Goal: Contribute content: Add original content to the website for others to see

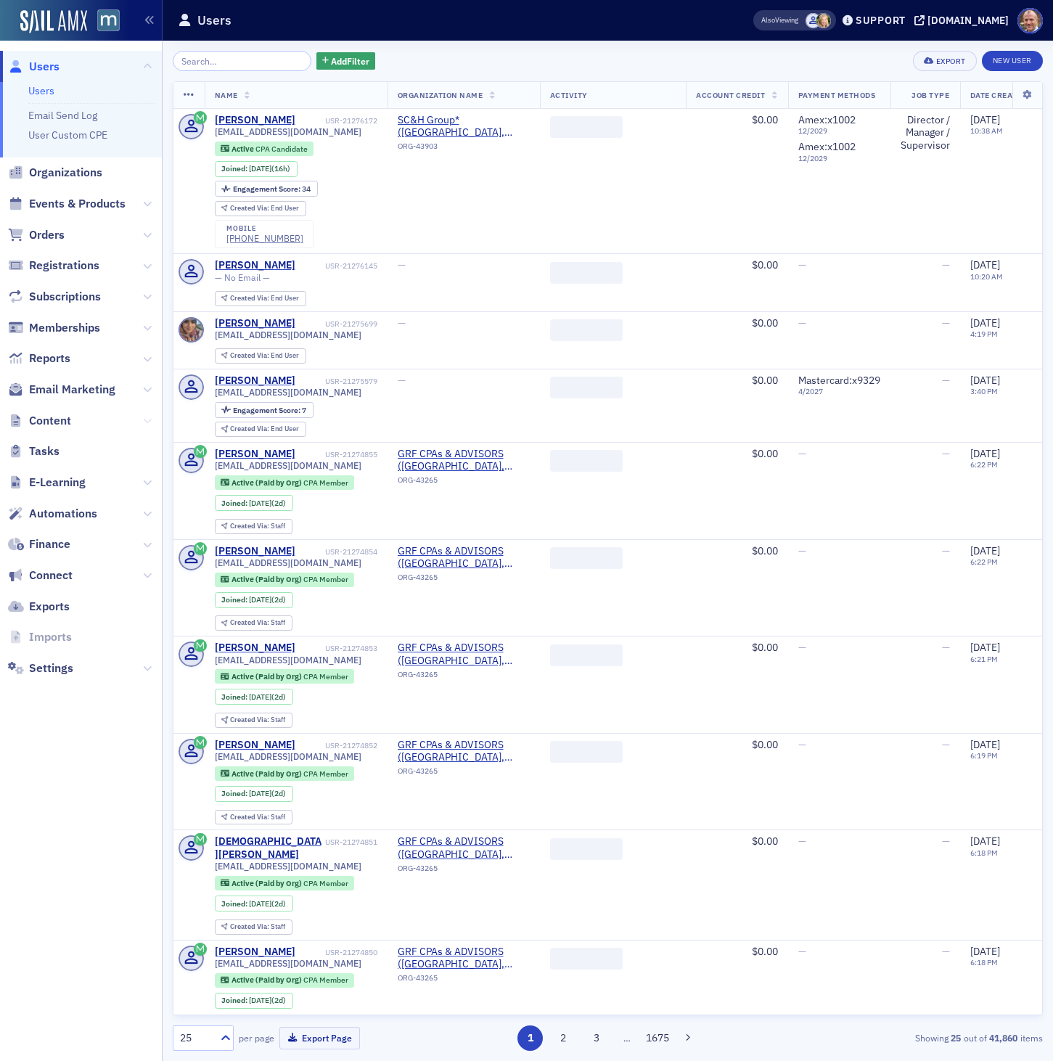
click at [150, 419] on icon at bounding box center [147, 420] width 9 height 9
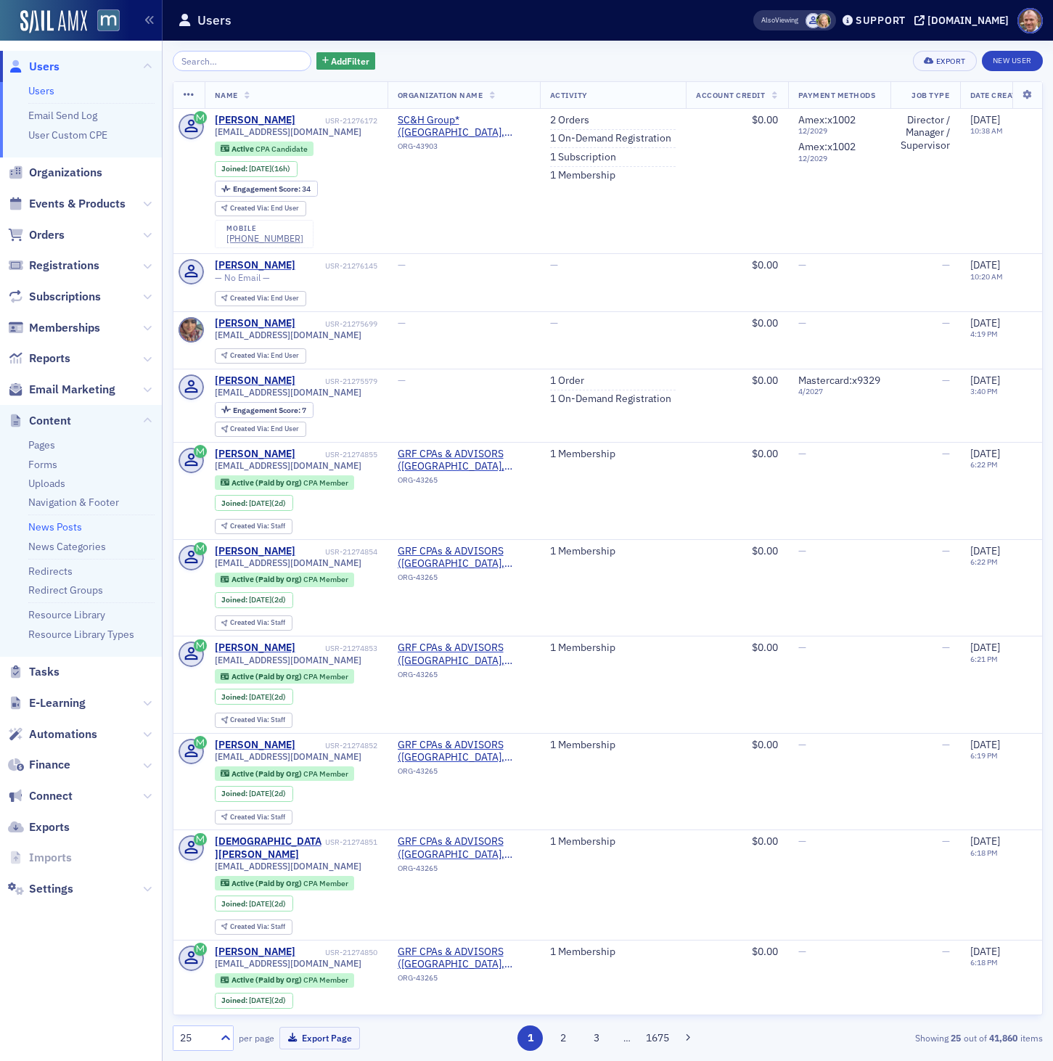
click at [51, 529] on link "News Posts" at bounding box center [55, 526] width 54 height 13
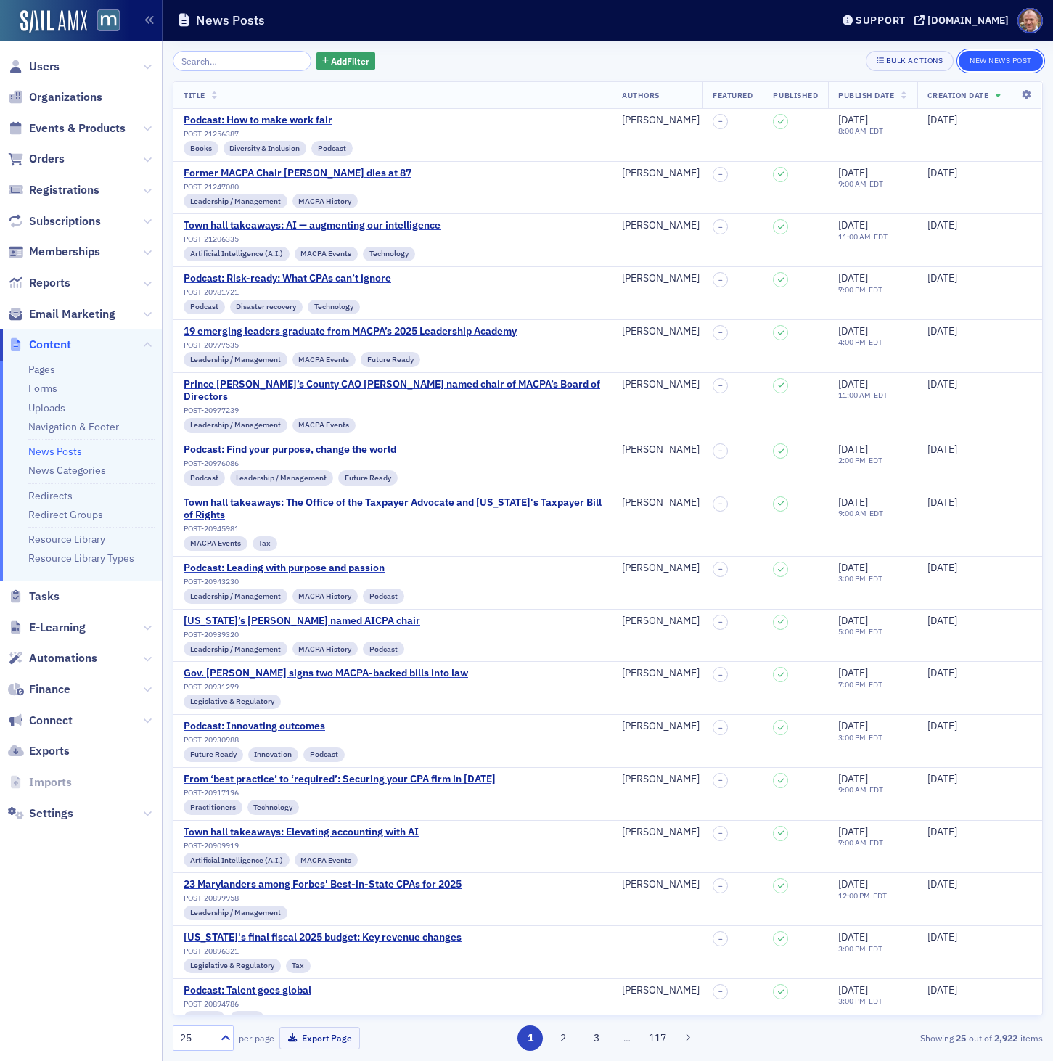
click at [993, 64] on button "New News Post" at bounding box center [1000, 61] width 84 height 20
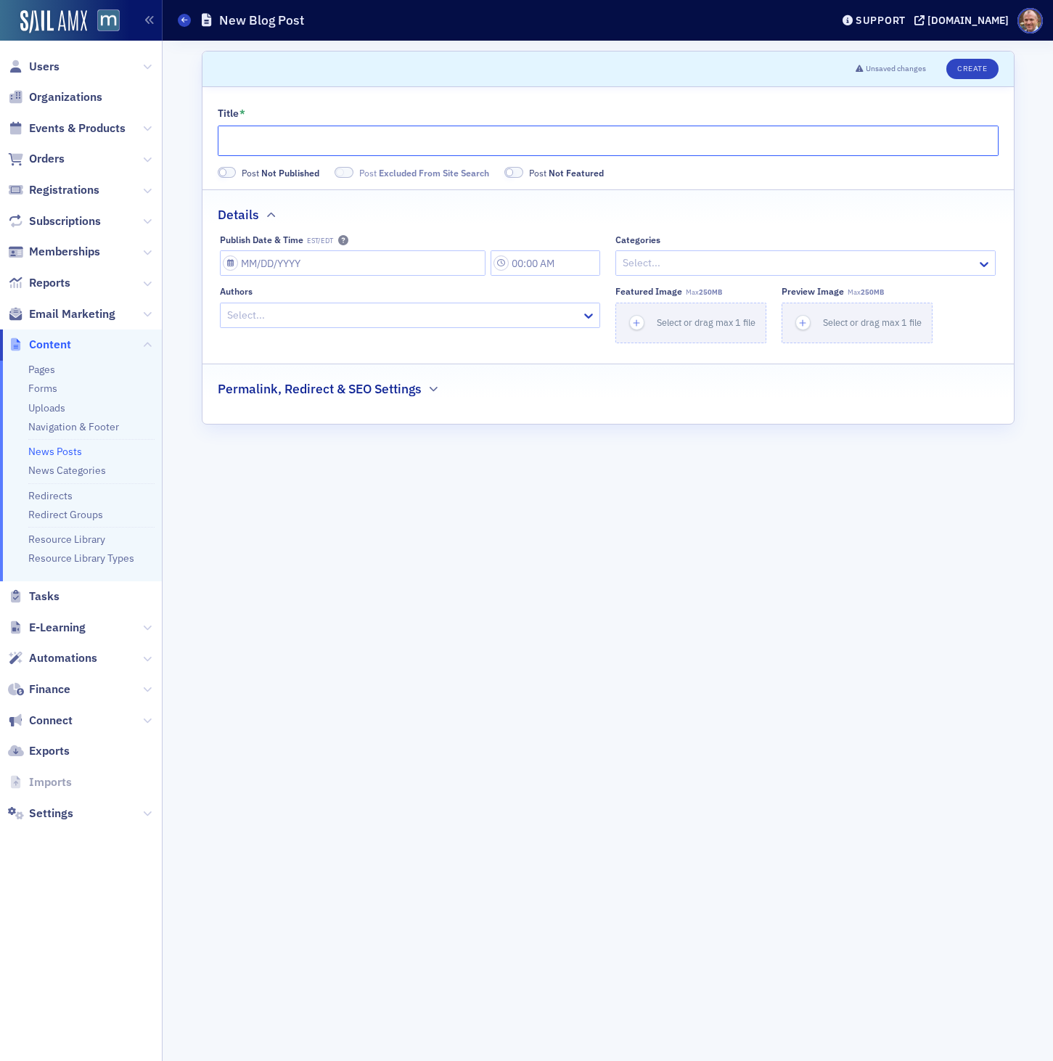
click at [329, 142] on input "Title *" at bounding box center [608, 141] width 781 height 30
paste input "Podcast: The road to 2040"
type input "Podcast: The road to 2040"
click at [451, 274] on input "Publish Date & Time EST/EDT" at bounding box center [353, 262] width 266 height 25
select select "7"
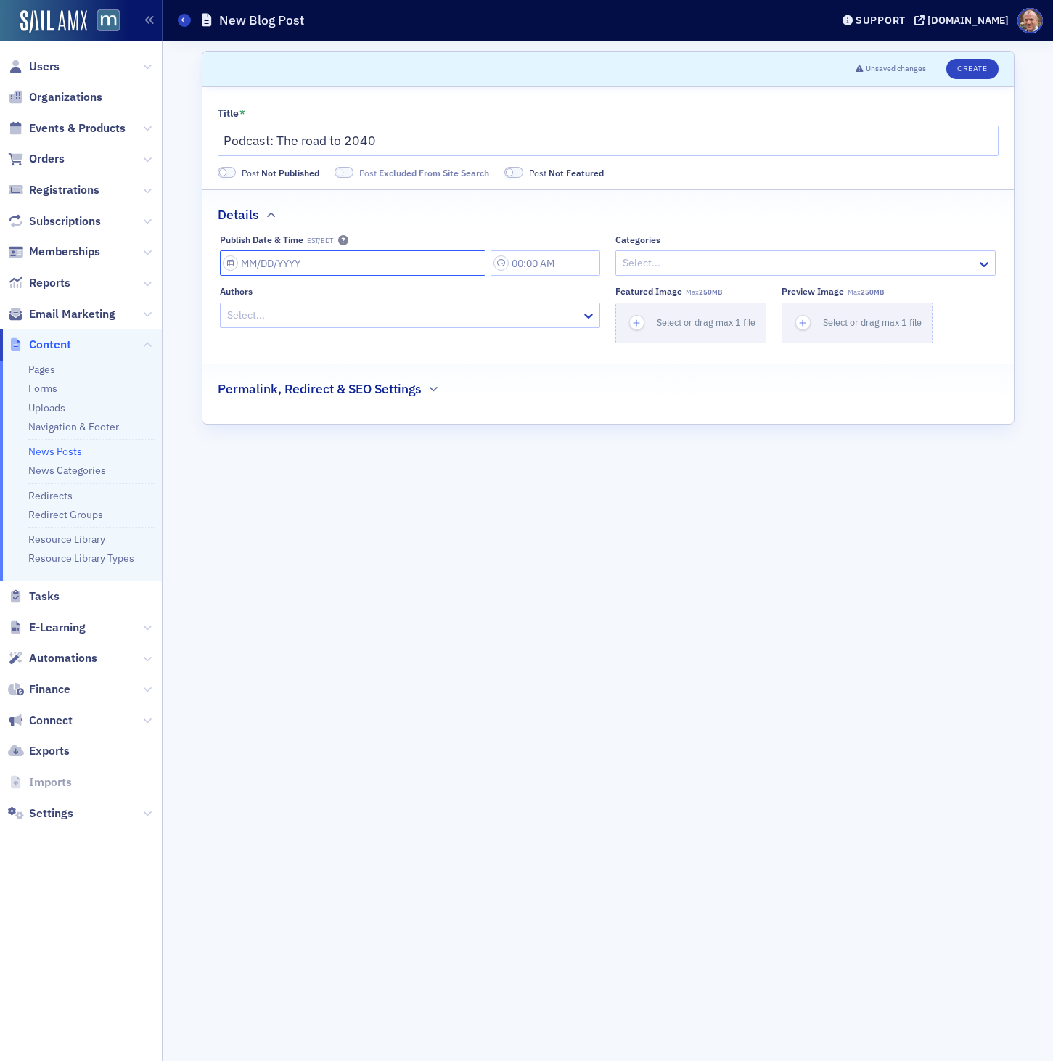
select select "2025"
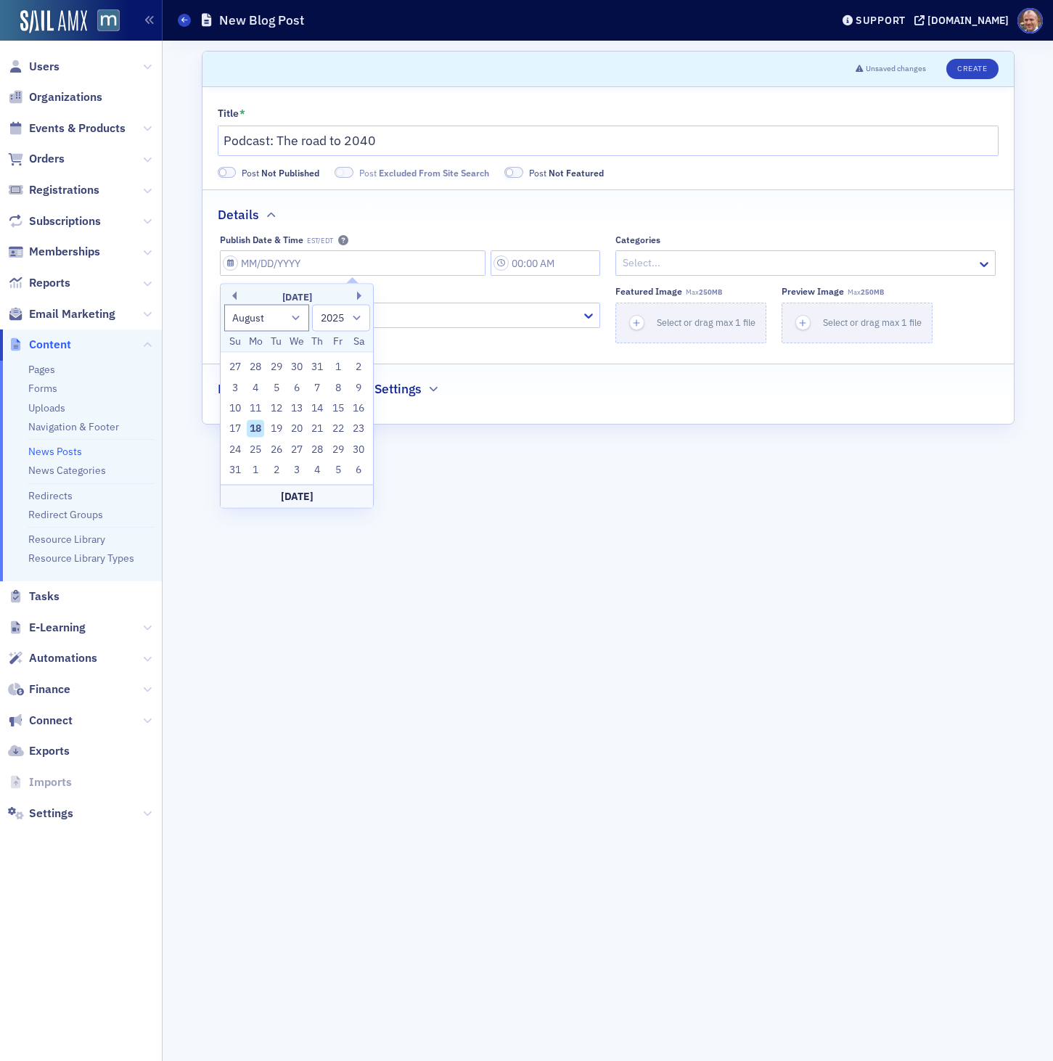
click at [254, 428] on div "18" at bounding box center [255, 428] width 17 height 17
type input "[DATE]"
type input "3:00 PM"
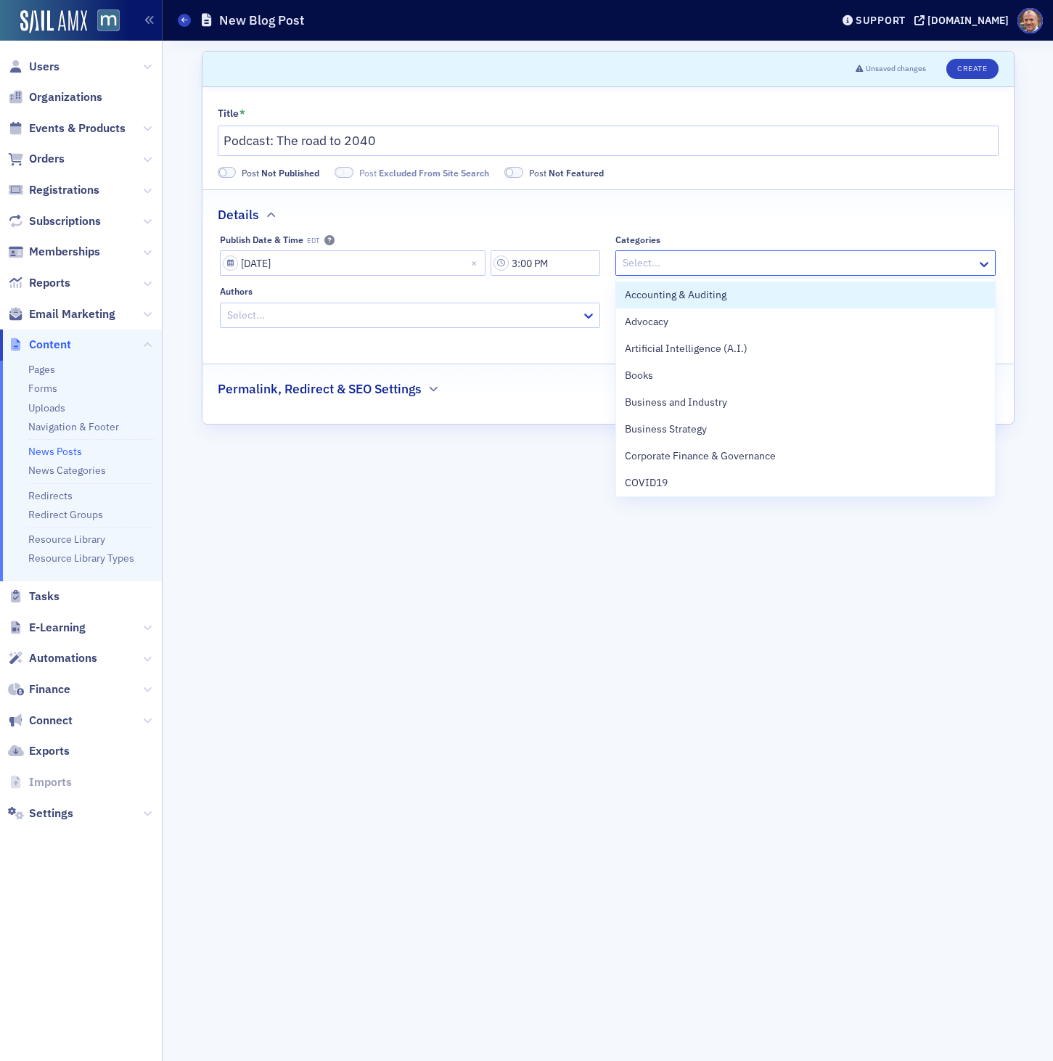
click at [727, 259] on div at bounding box center [798, 263] width 354 height 18
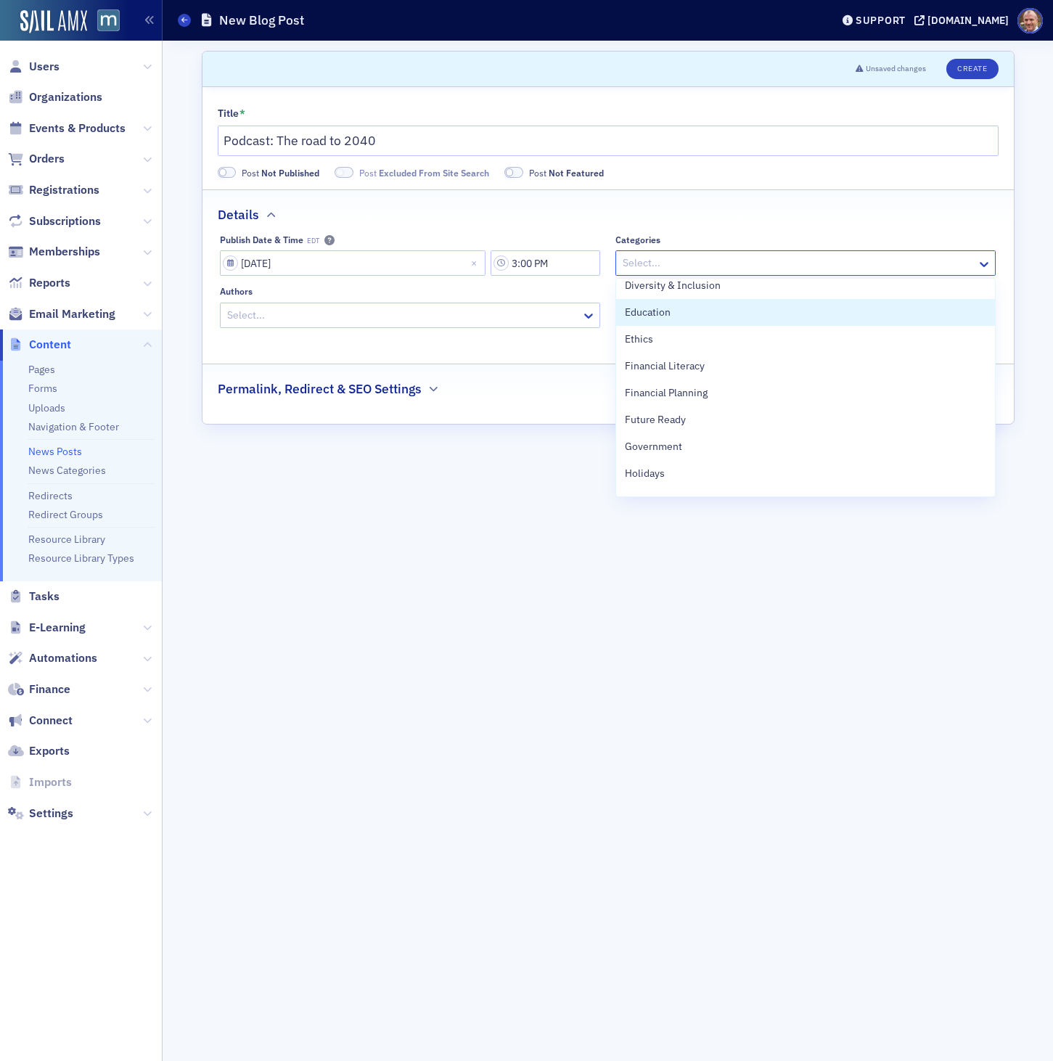
scroll to position [279, 0]
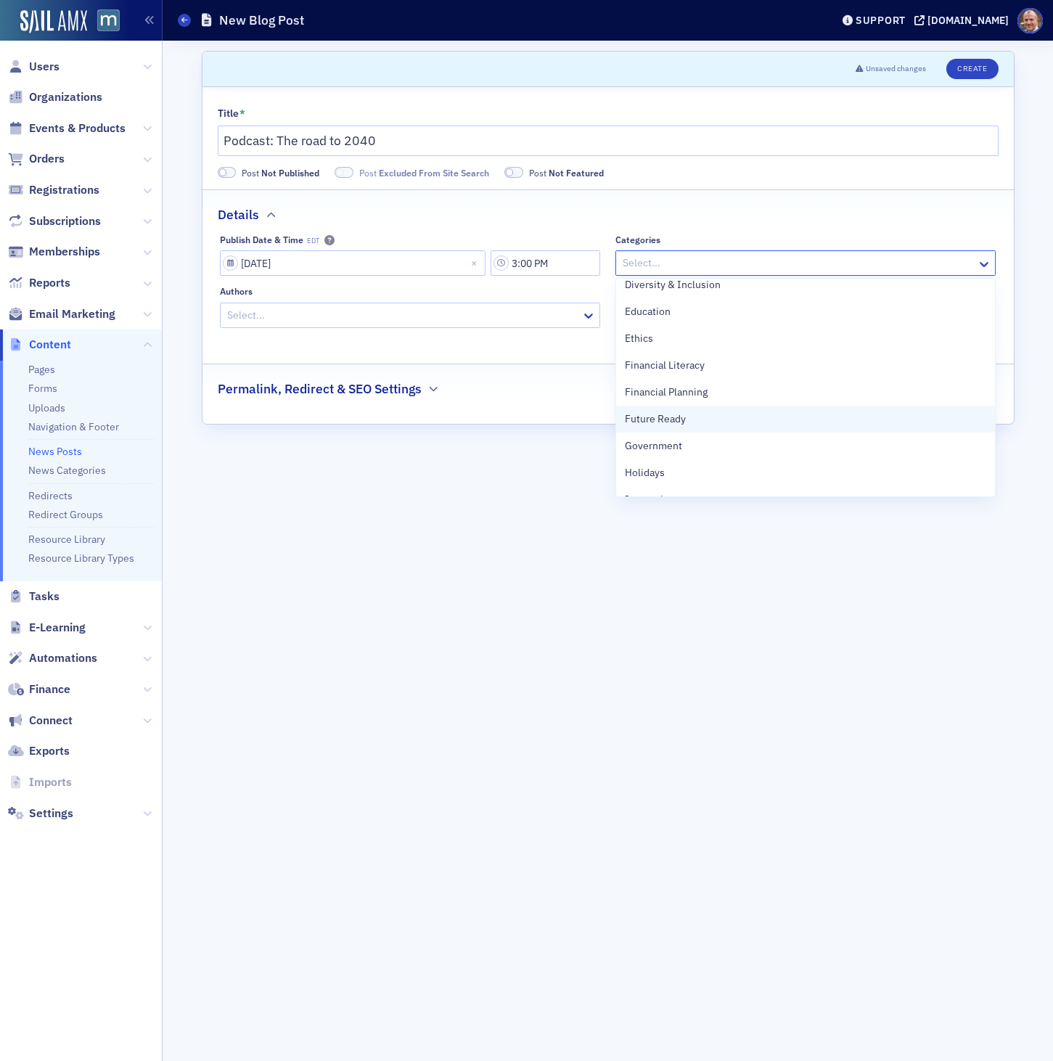
click at [716, 417] on div "Future Ready" at bounding box center [805, 418] width 361 height 15
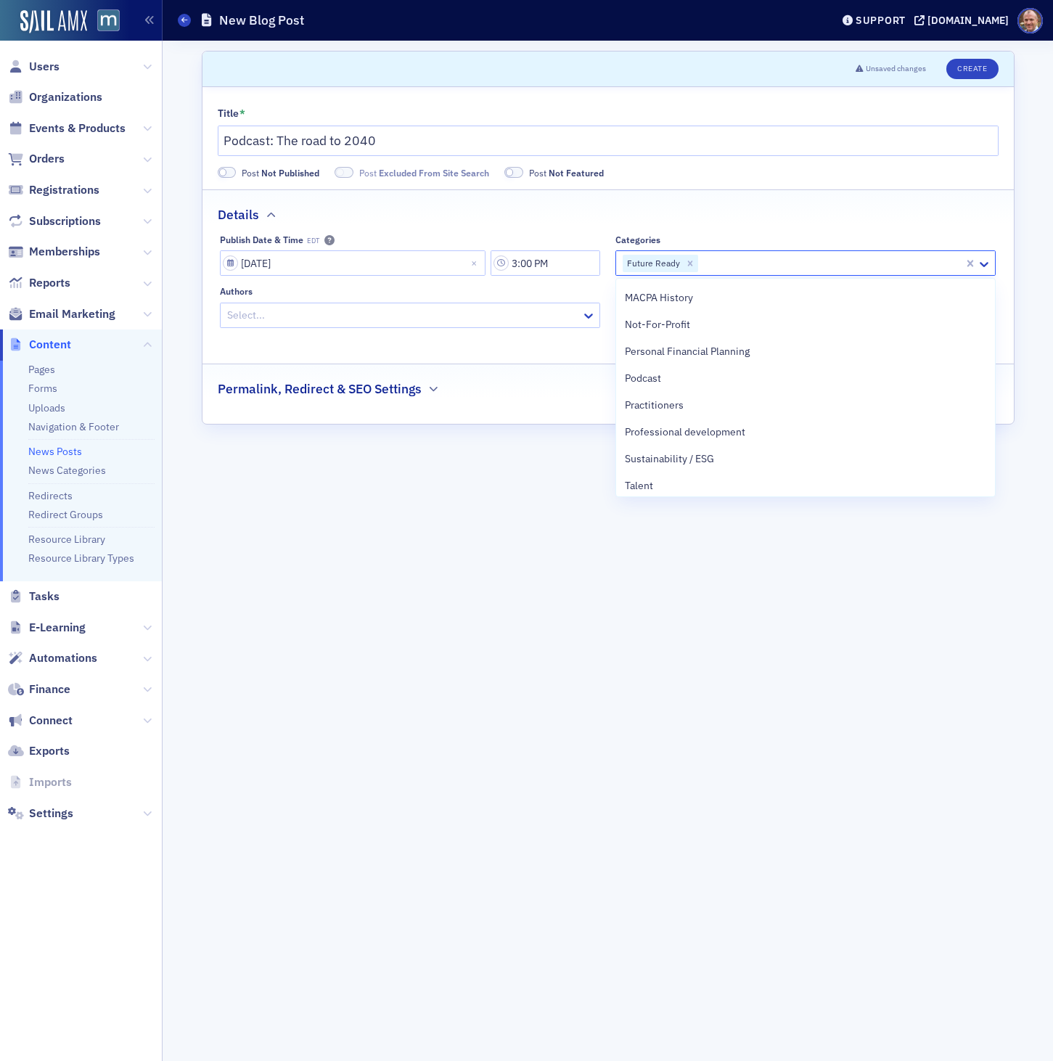
scroll to position [591, 0]
click at [709, 374] on div "Podcast" at bounding box center [805, 375] width 361 height 15
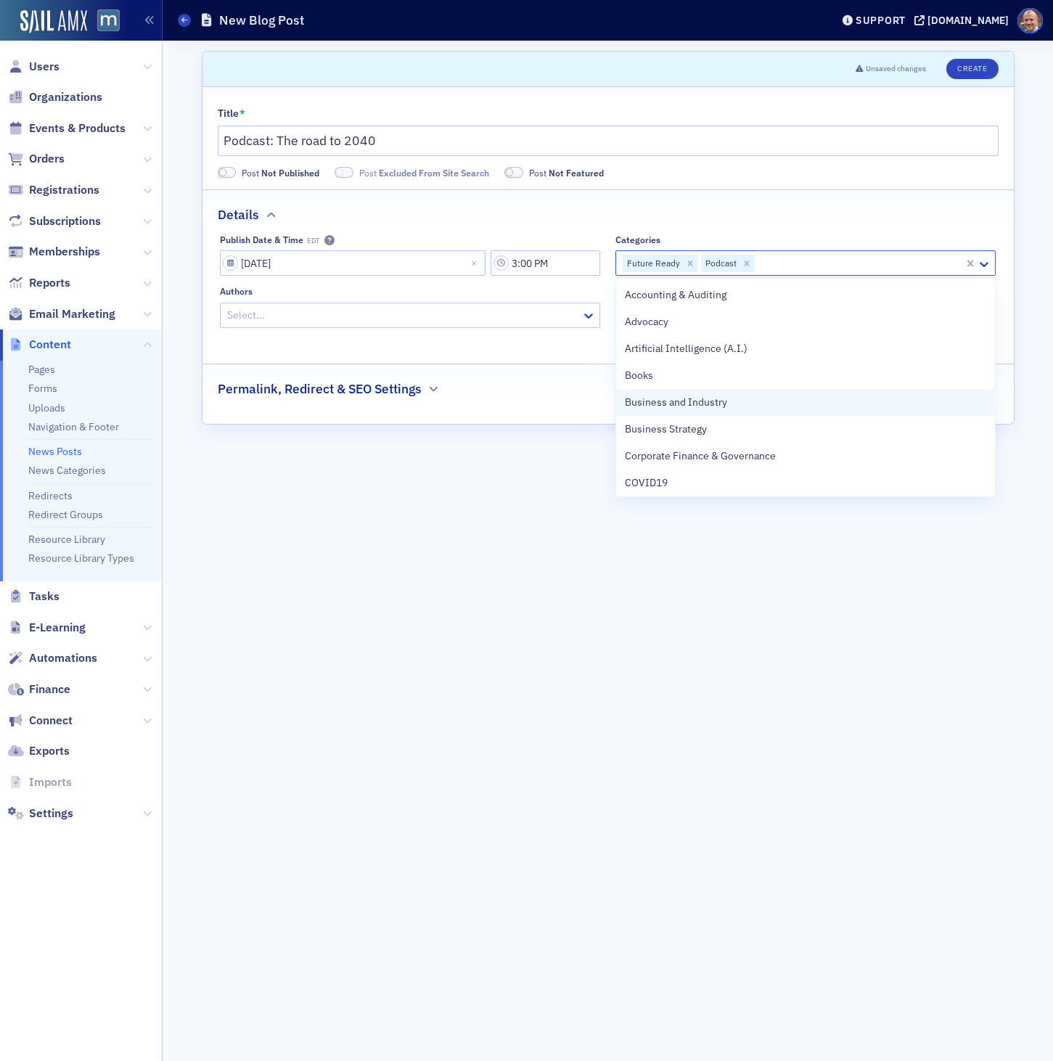
click at [715, 398] on span "Business and Industry" at bounding box center [676, 402] width 102 height 15
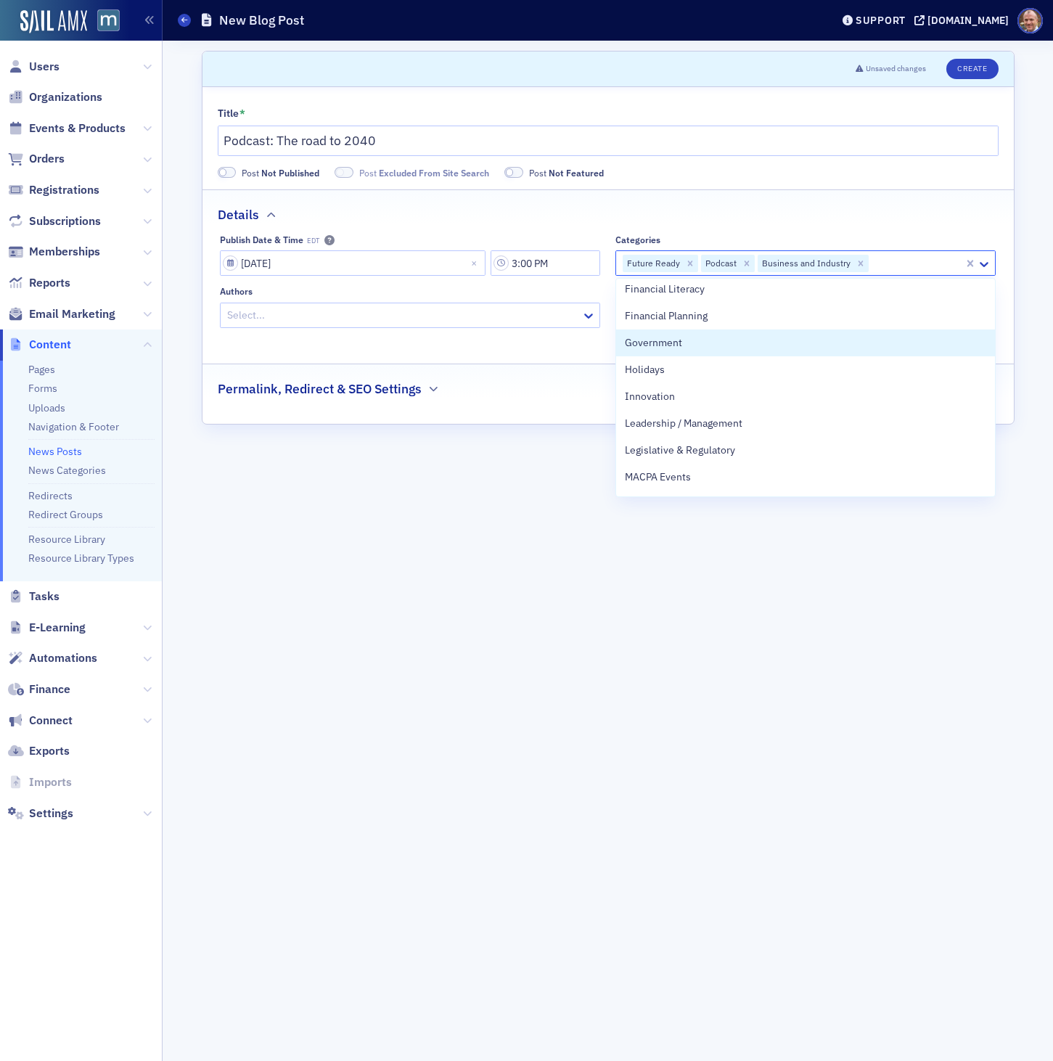
scroll to position [332, 0]
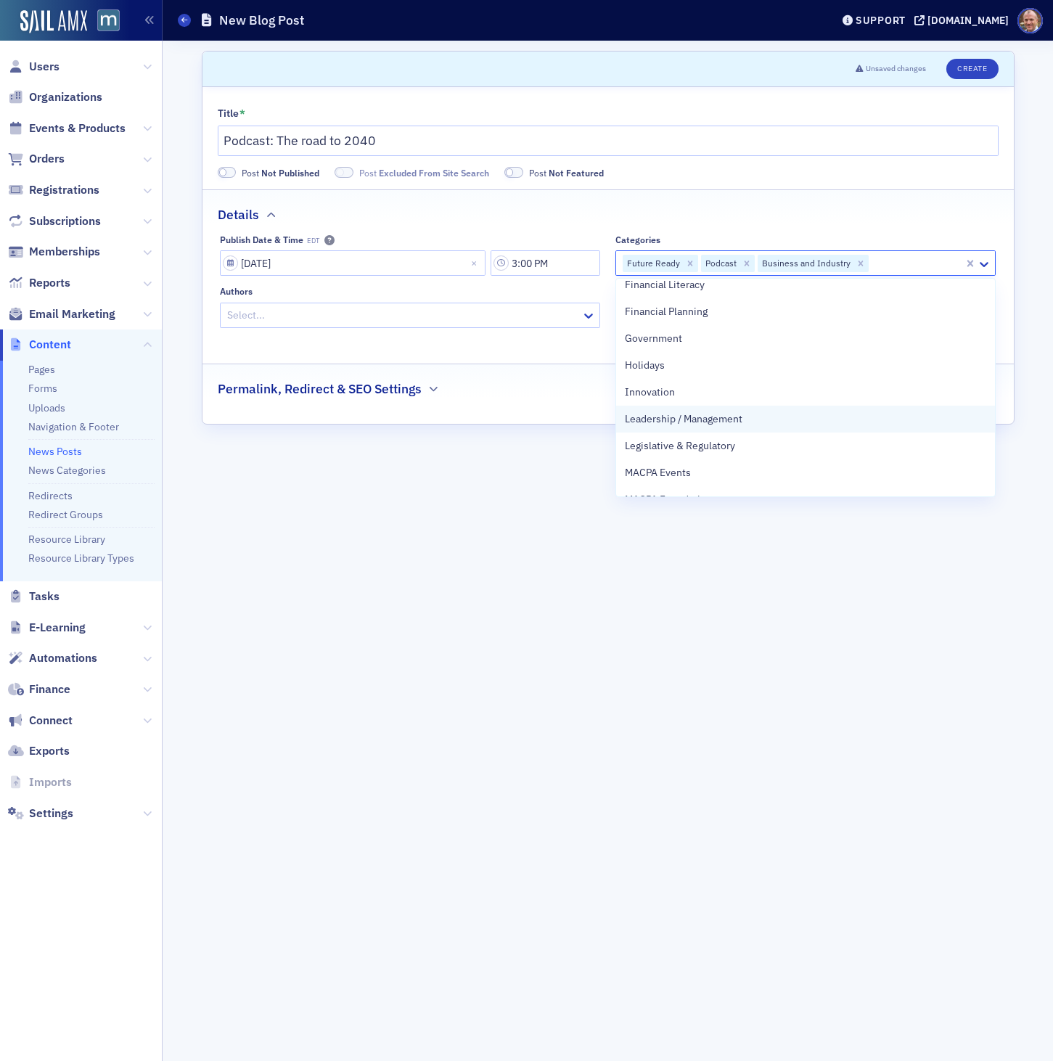
click at [714, 416] on span "Leadership / Management" at bounding box center [684, 418] width 118 height 15
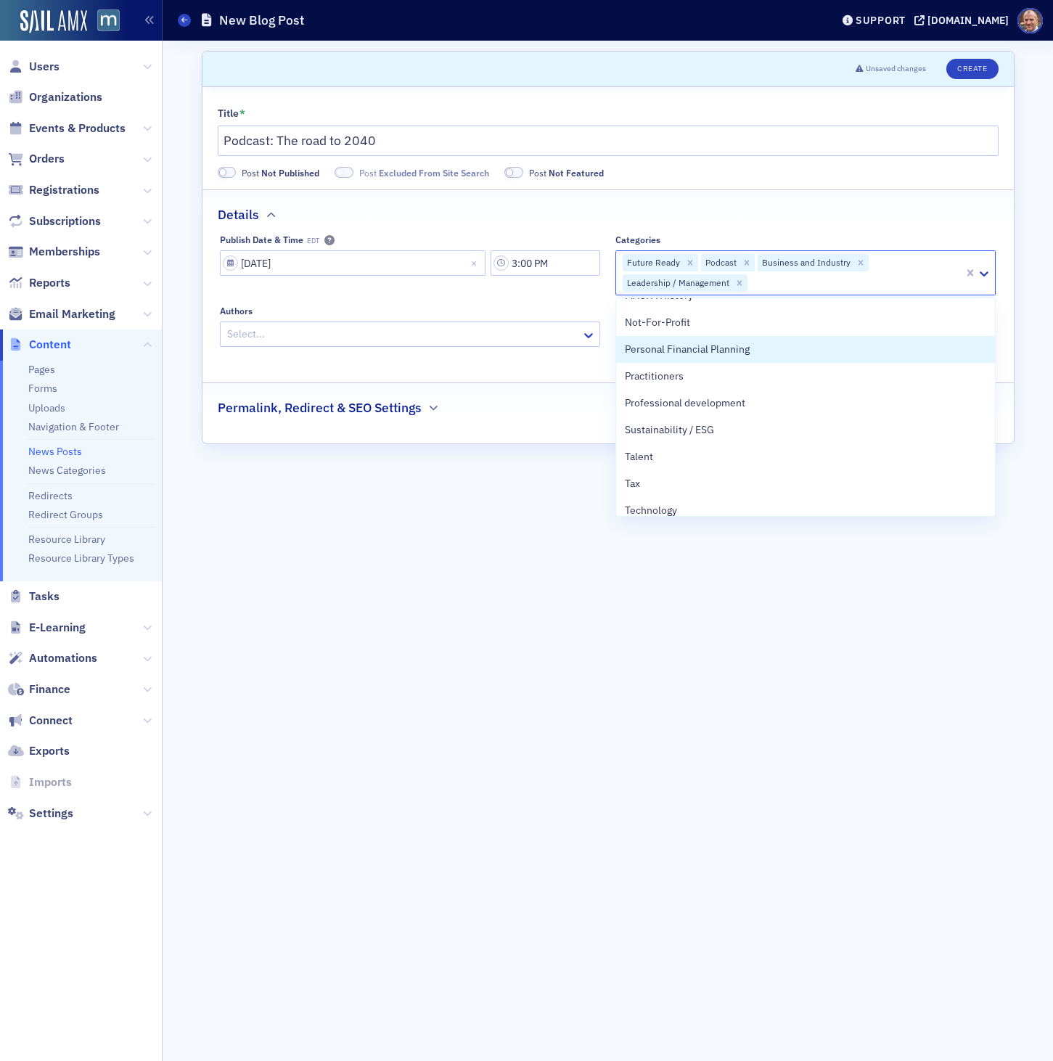
scroll to position [567, 0]
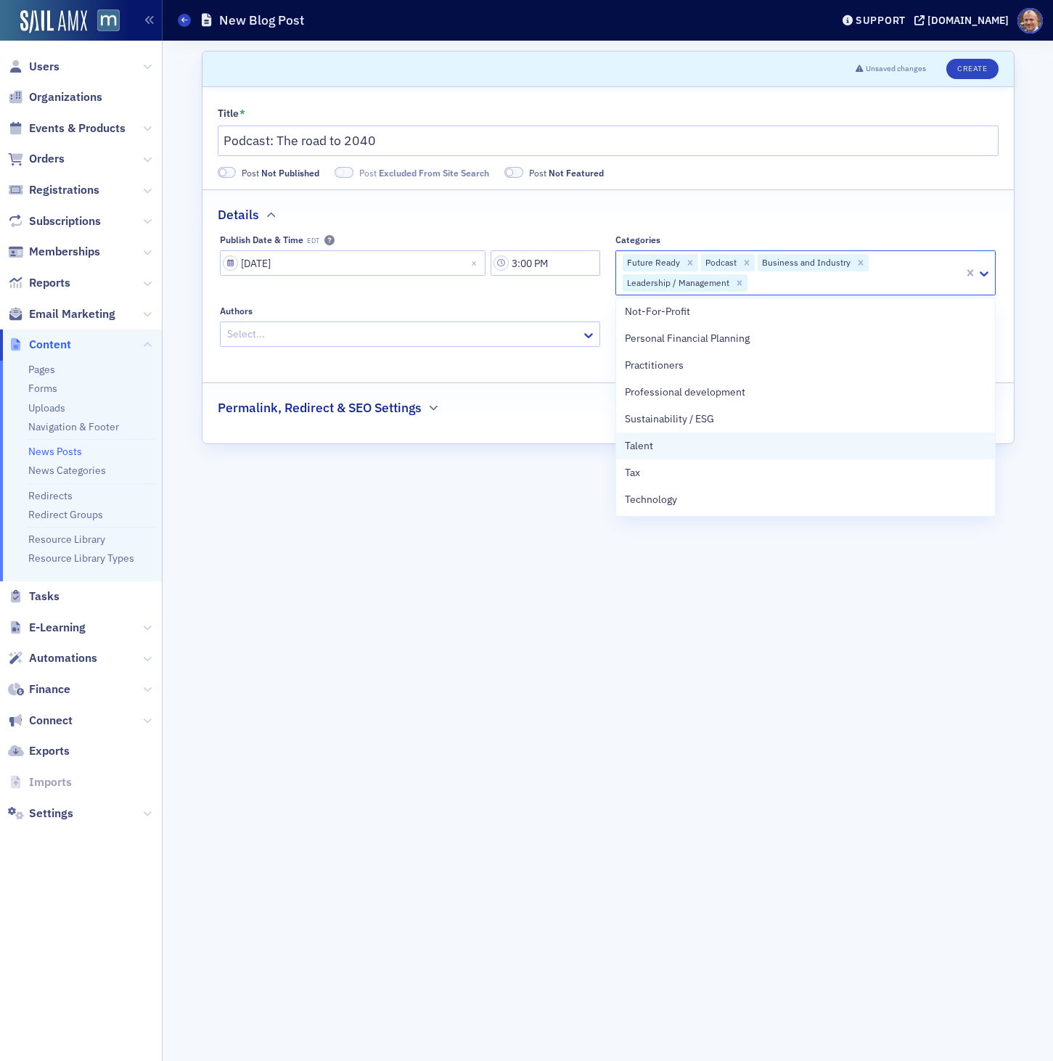
click at [722, 448] on div "Talent" at bounding box center [805, 445] width 361 height 15
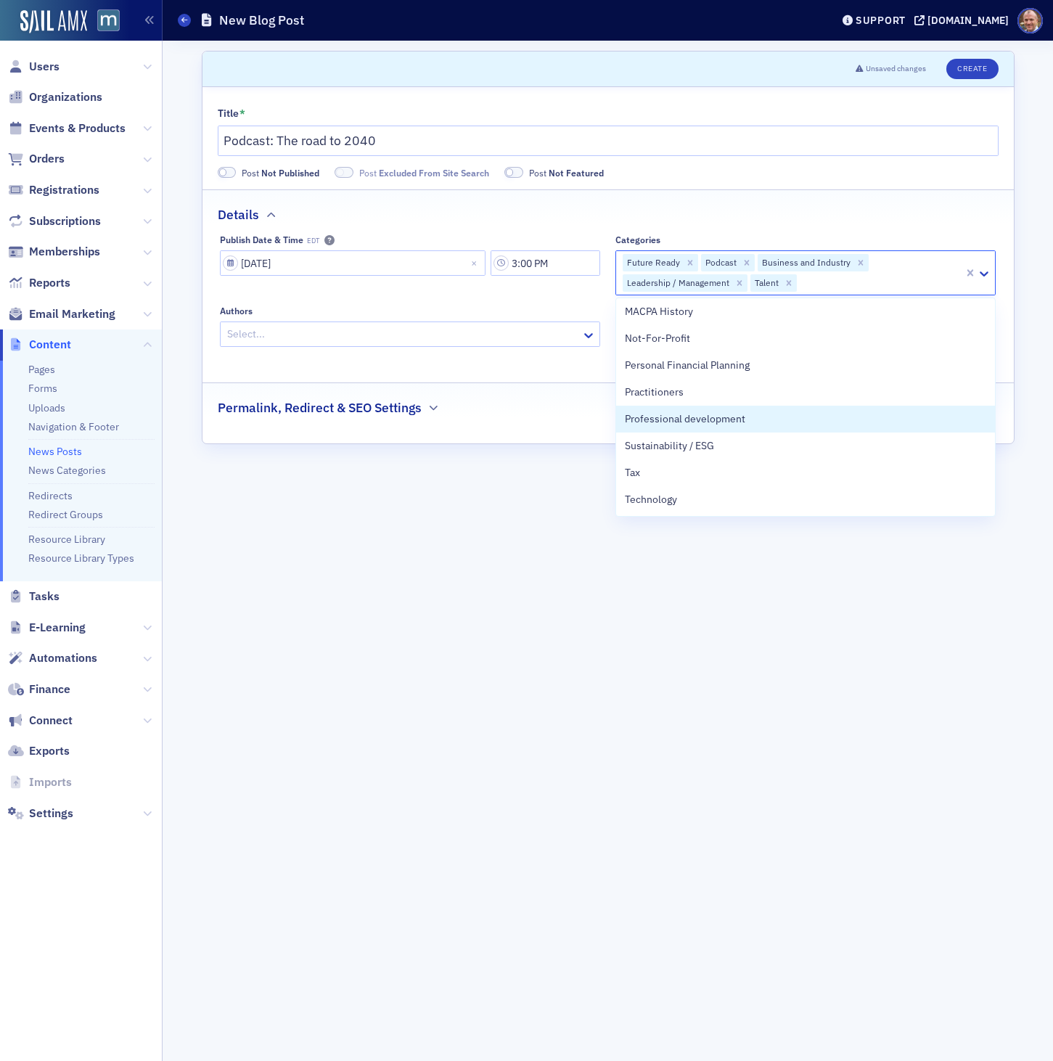
click at [476, 338] on div at bounding box center [403, 334] width 354 height 18
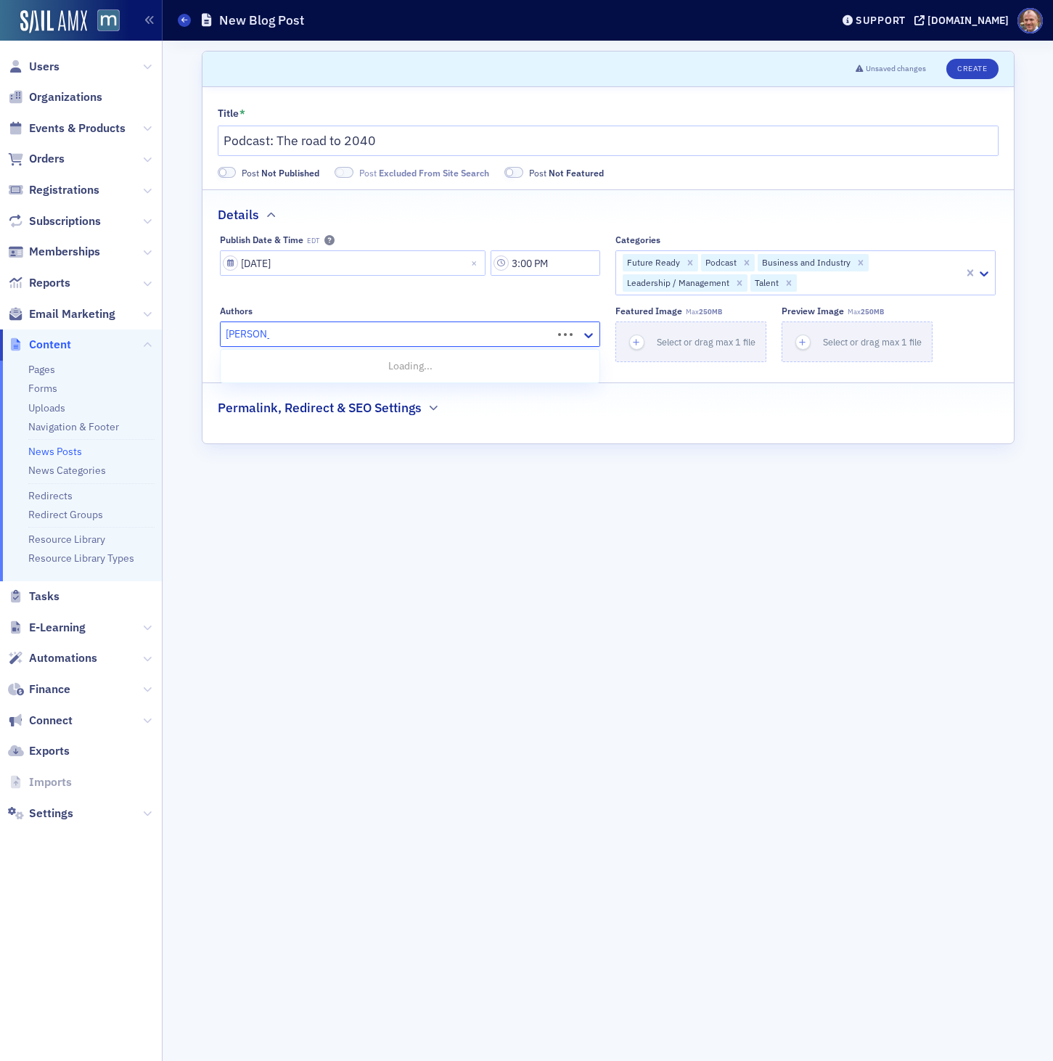
type input "[PERSON_NAME]"
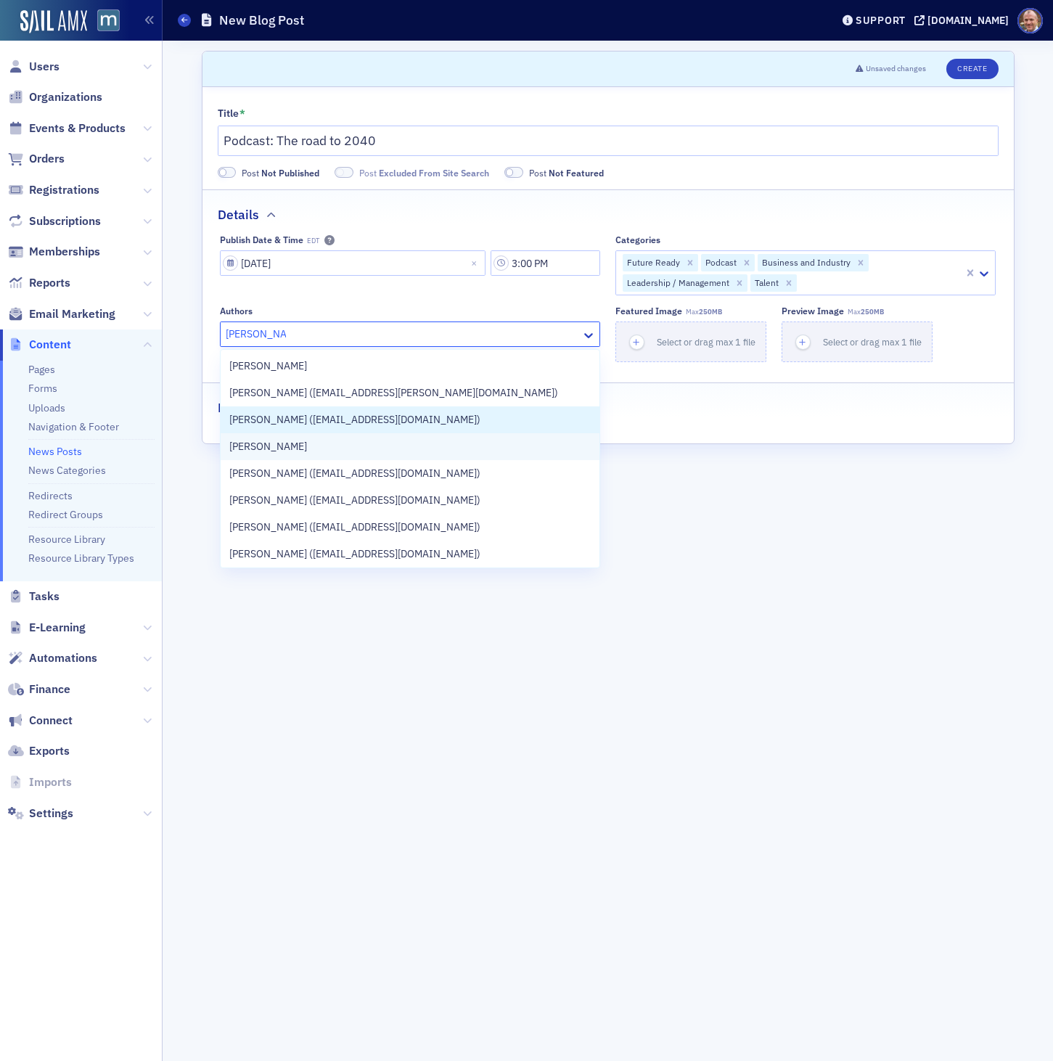
click at [395, 435] on div "[PERSON_NAME]" at bounding box center [410, 446] width 379 height 27
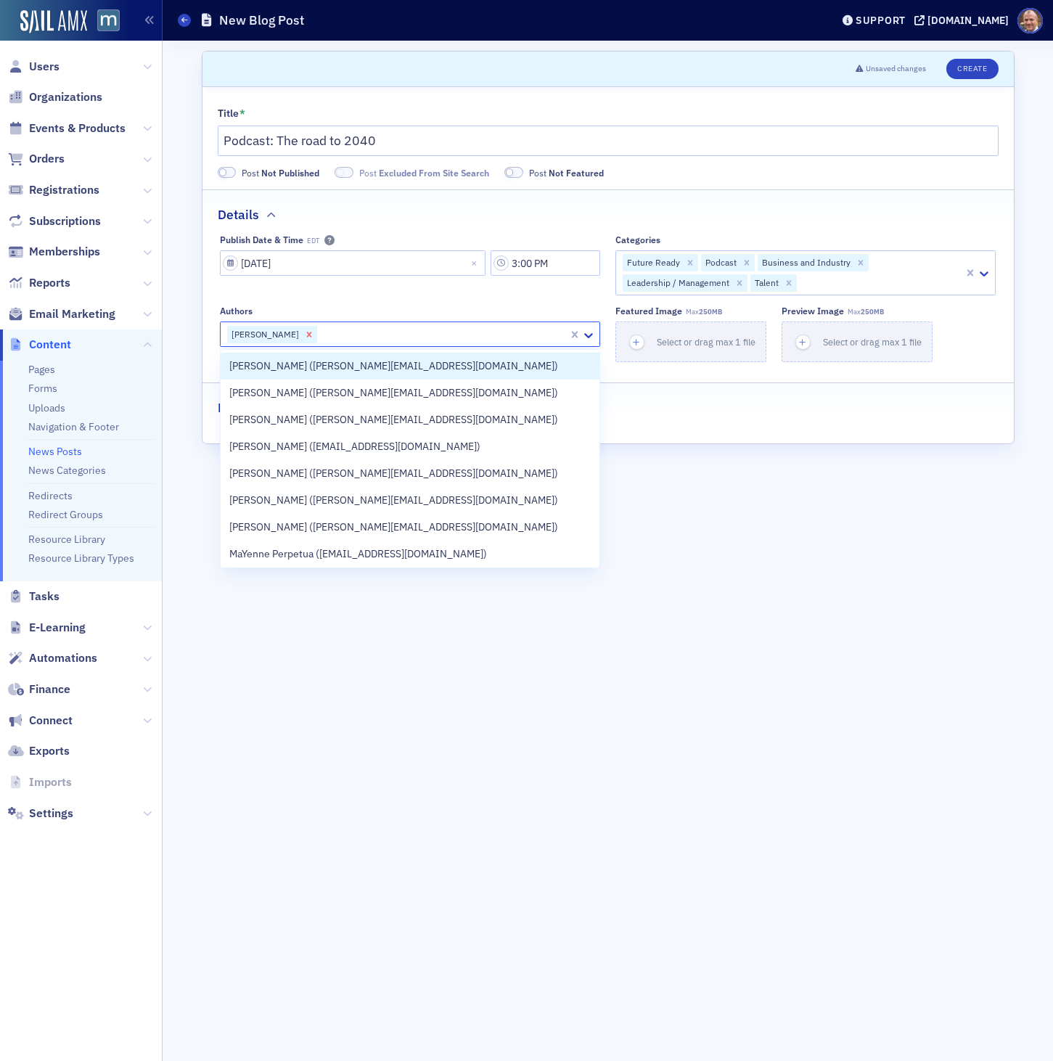
click at [304, 336] on icon "Remove Bill Sheridan" at bounding box center [309, 334] width 10 height 10
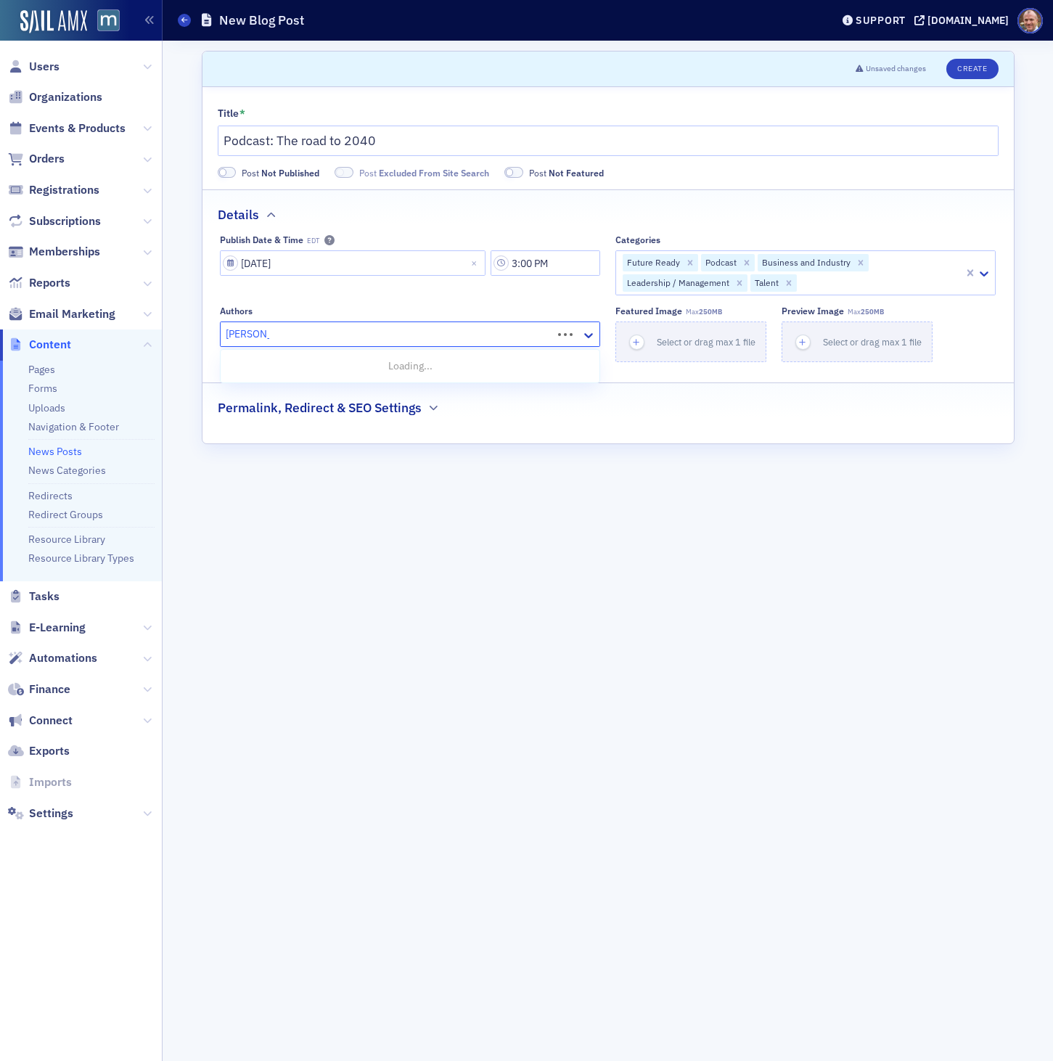
type input "[PERSON_NAME]"
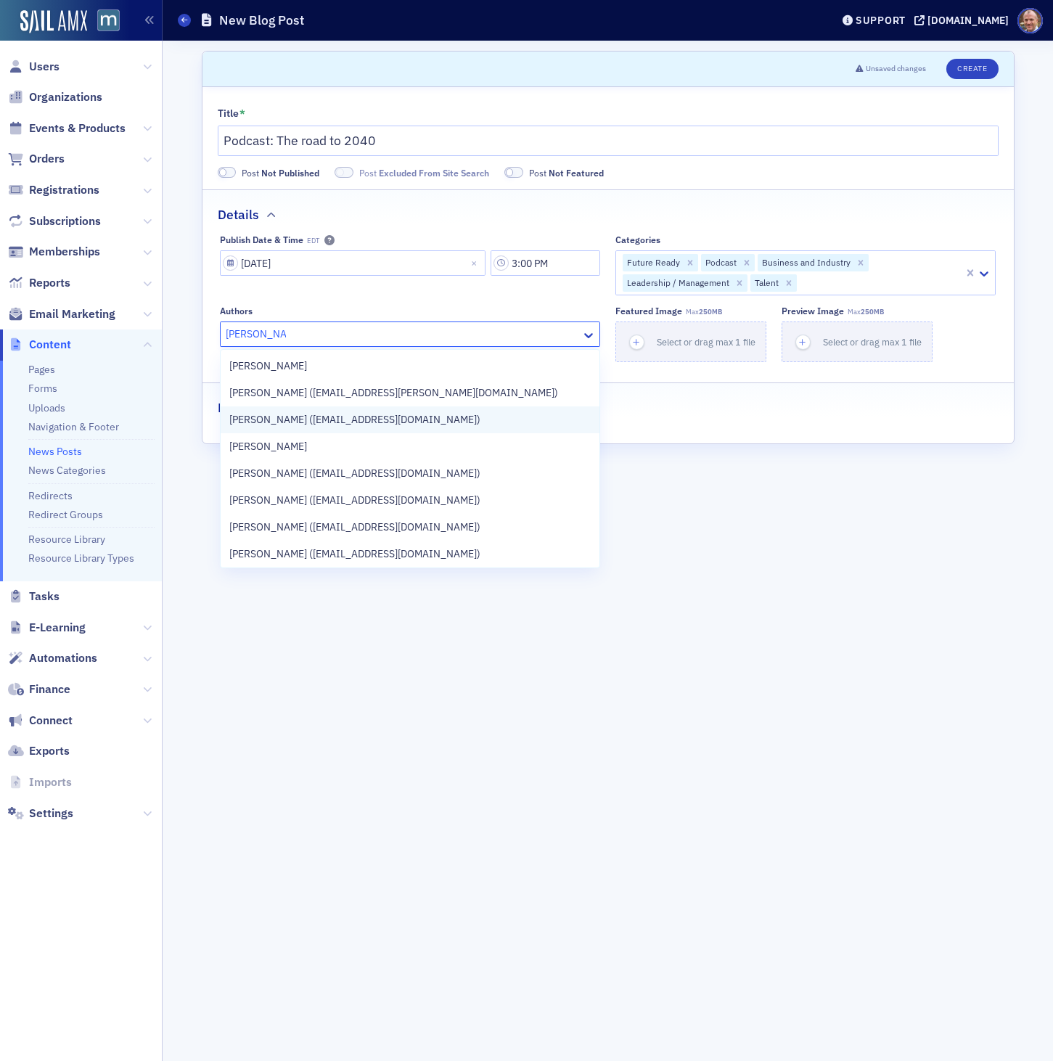
click at [315, 414] on span "[PERSON_NAME] ([EMAIL_ADDRESS][DOMAIN_NAME])" at bounding box center [354, 419] width 251 height 15
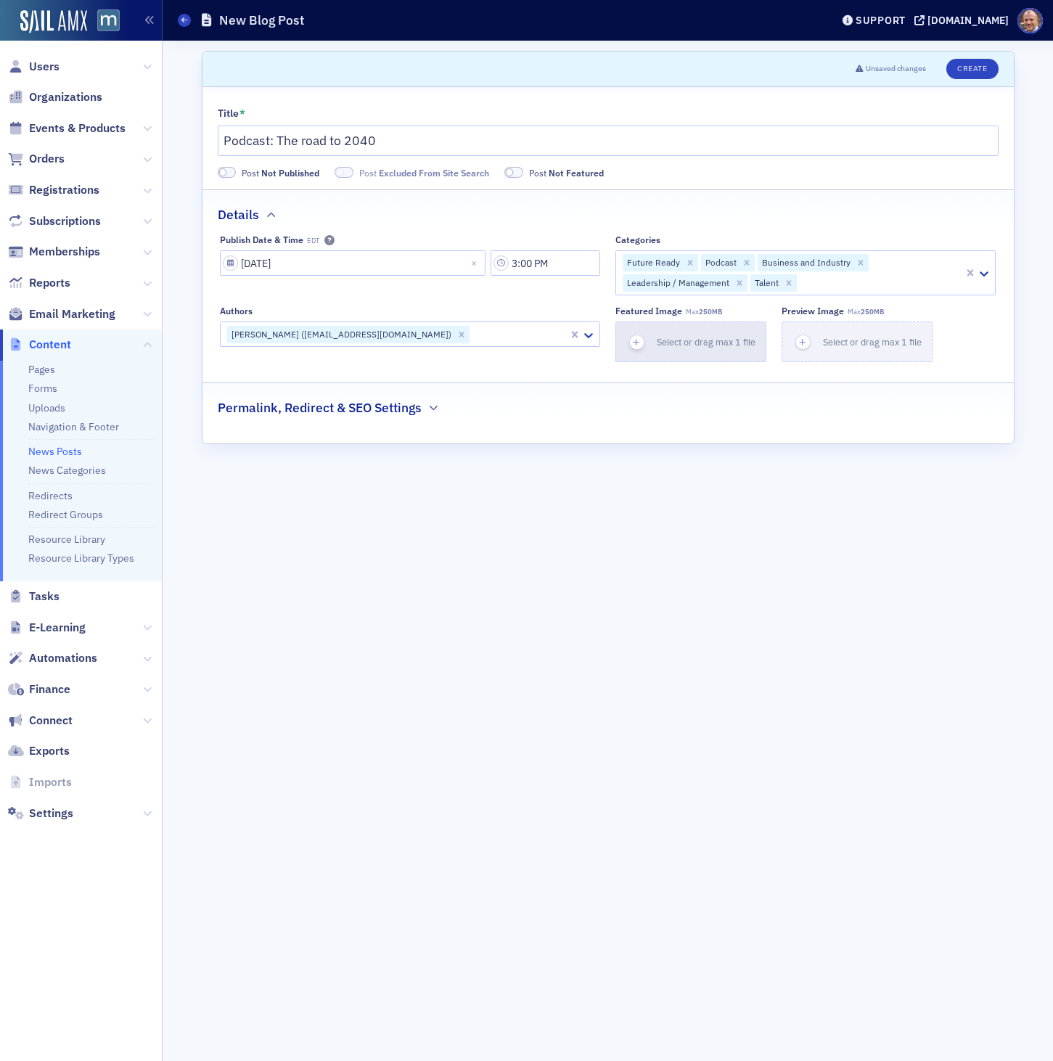
click at [657, 338] on span "Select or drag max 1 file" at bounding box center [706, 342] width 99 height 12
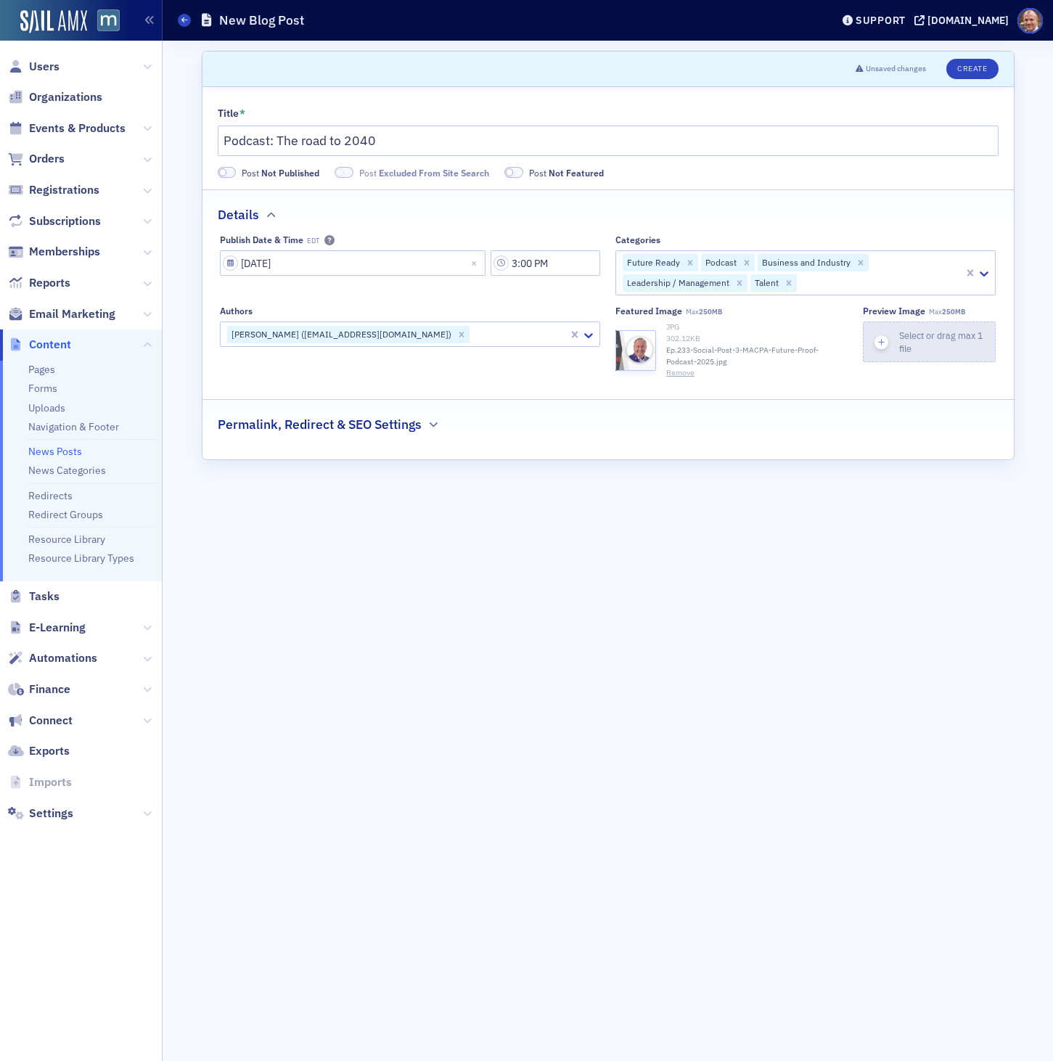
click at [936, 337] on span "Select or drag max 1 file" at bounding box center [941, 341] width 84 height 25
click at [433, 424] on icon "button" at bounding box center [433, 424] width 9 height 9
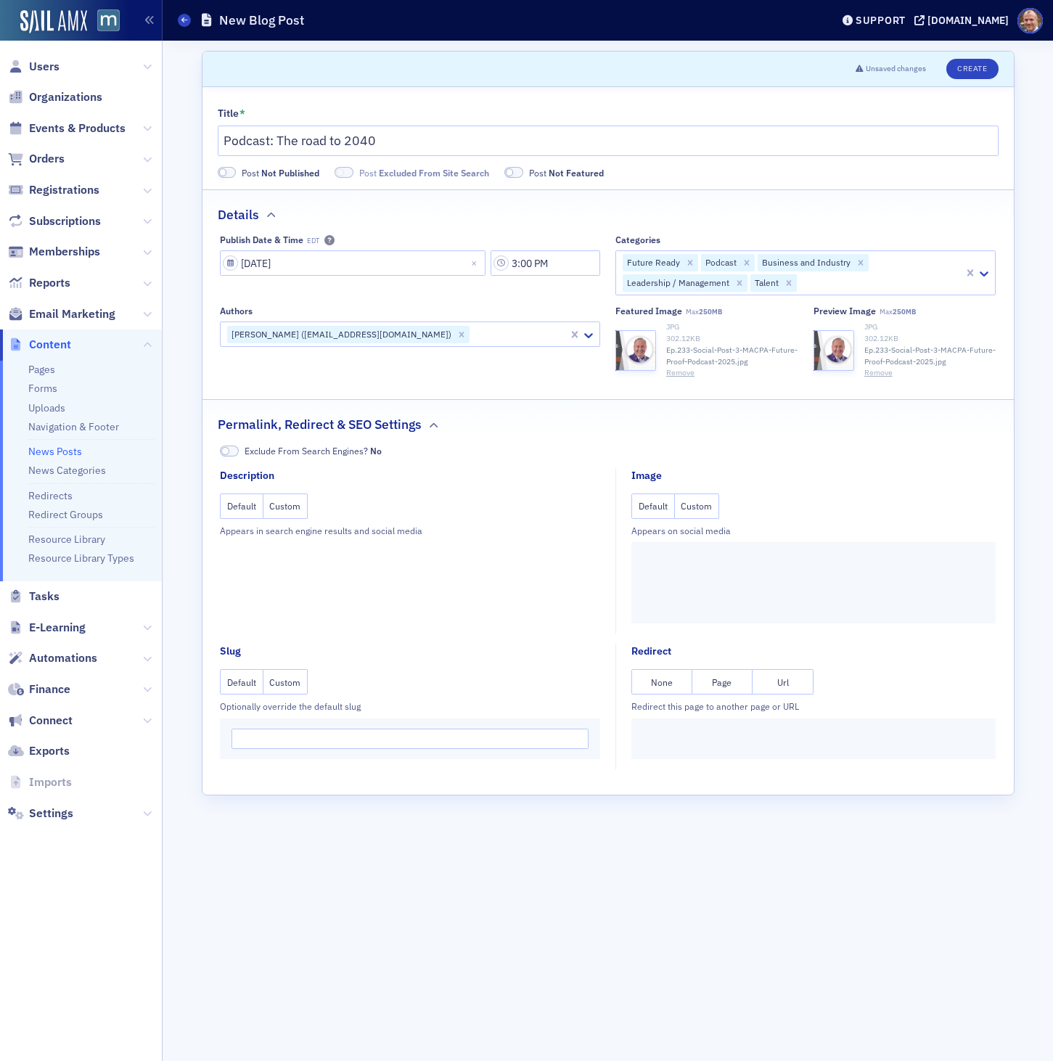
click at [700, 504] on button "Custom" at bounding box center [697, 505] width 45 height 25
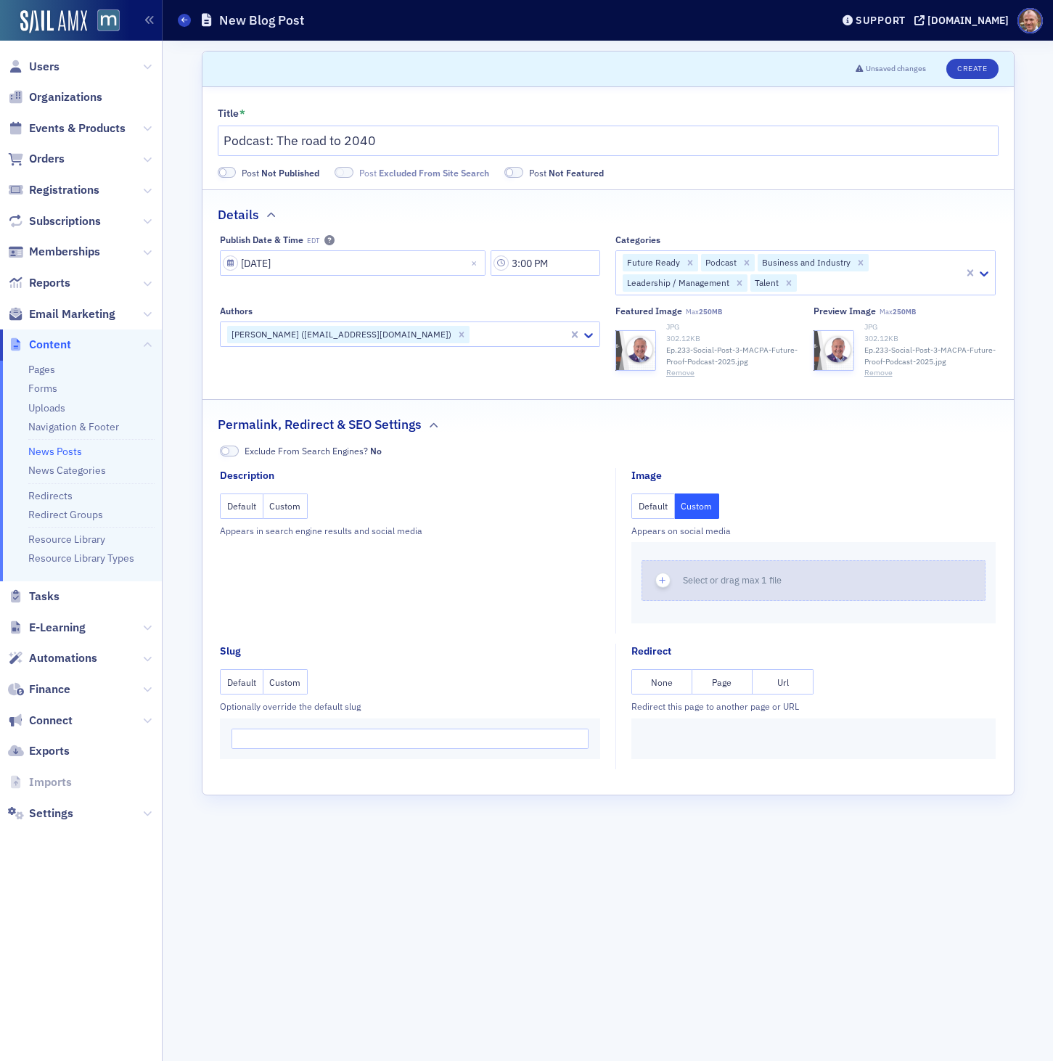
click at [704, 577] on span "Select or drag max 1 file" at bounding box center [732, 580] width 99 height 12
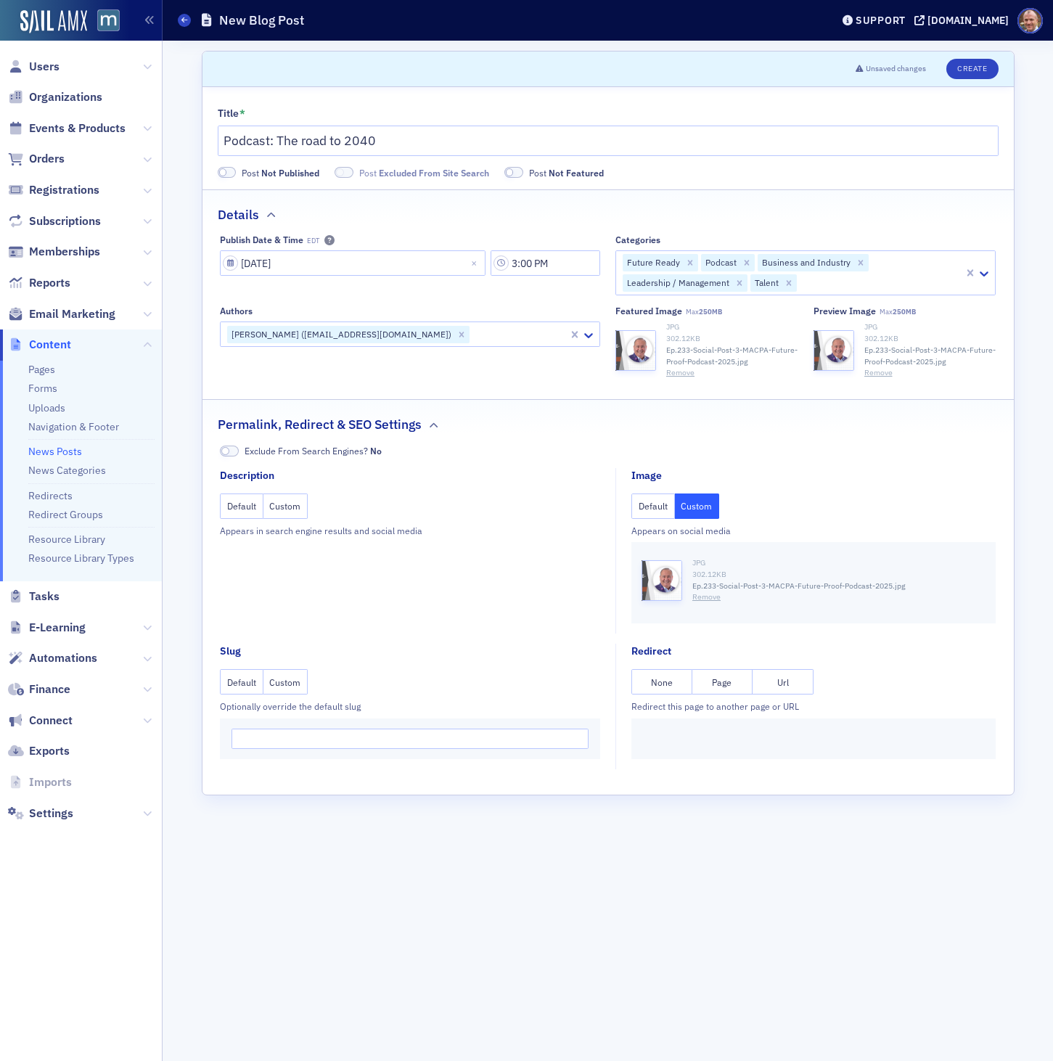
click at [291, 507] on button "Custom" at bounding box center [285, 505] width 45 height 25
click at [290, 562] on textarea at bounding box center [410, 582] width 360 height 61
paste textarea "First, there was "The CPA Vision Project: 2011 and Beyond," which gave us the t…"
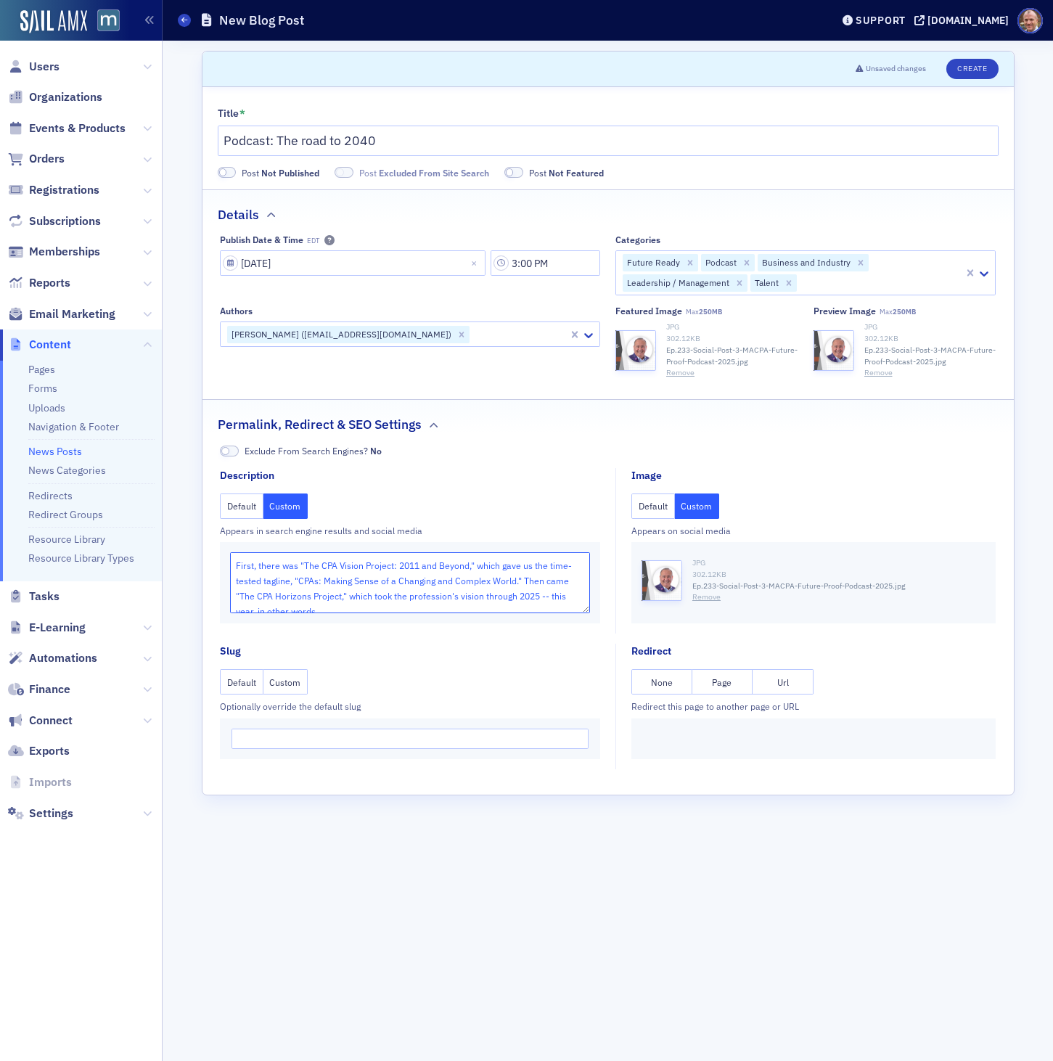
scroll to position [51, 0]
click at [234, 593] on textarea "First, there was "The CPA Vision Project: 2011 and Beyond," which gave us the t…" at bounding box center [410, 582] width 360 height 61
click at [547, 570] on textarea "First, there was "The CPA Vision Project: 2011 and Beyond," which gave us the t…" at bounding box center [410, 582] width 360 height 61
paste textarea "—"
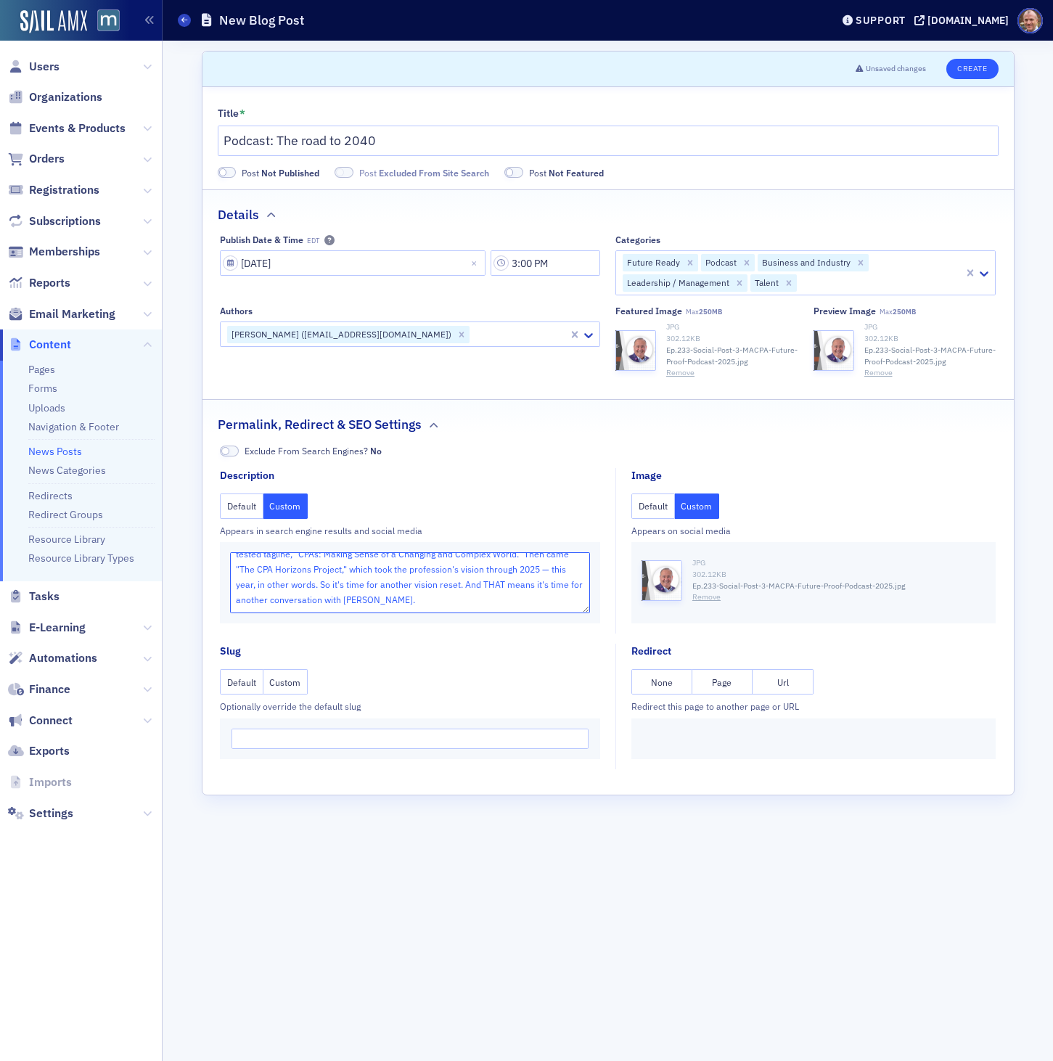
type textarea "First, there was "The CPA Vision Project: 2011 and Beyond," which gave us the t…"
click at [971, 69] on button "Create" at bounding box center [972, 69] width 52 height 20
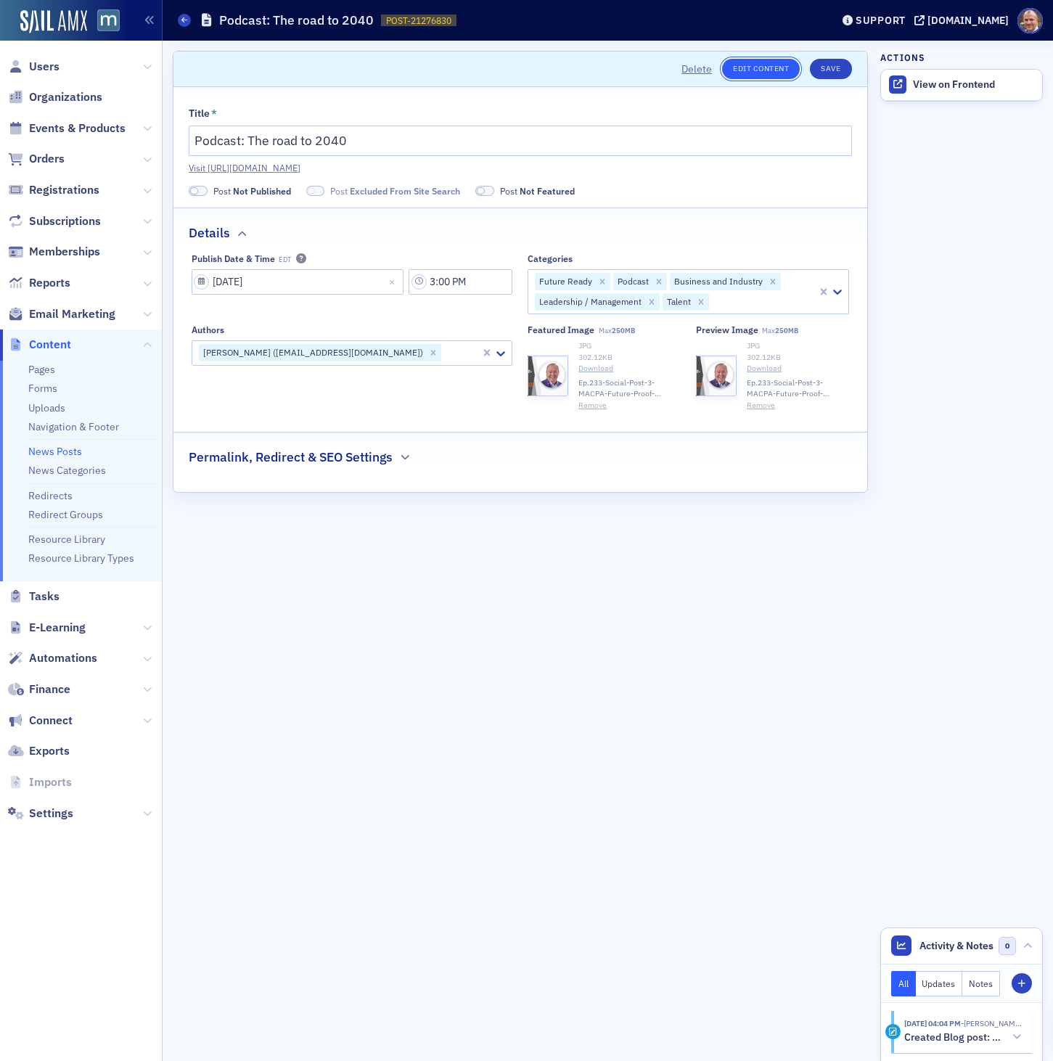
click at [768, 70] on link "Edit Content" at bounding box center [761, 69] width 78 height 20
click at [497, 168] on link "Visit [URL][DOMAIN_NAME]" at bounding box center [520, 167] width 663 height 13
click at [201, 190] on span at bounding box center [198, 191] width 19 height 11
click at [821, 68] on button "Save" at bounding box center [830, 69] width 41 height 20
